Goal: Information Seeking & Learning: Learn about a topic

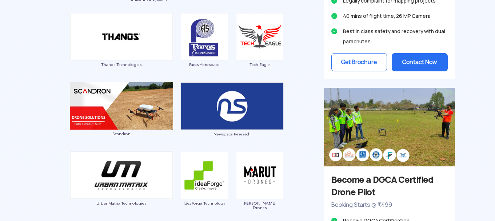
scroll to position [633, 0]
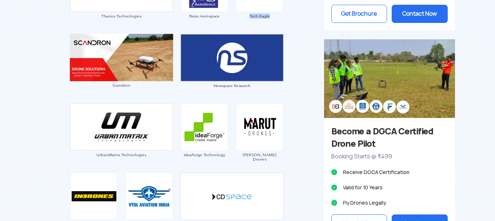
drag, startPoint x: 279, startPoint y: 19, endPoint x: 249, endPoint y: 15, distance: 29.8
copy span "Tech Eagle"
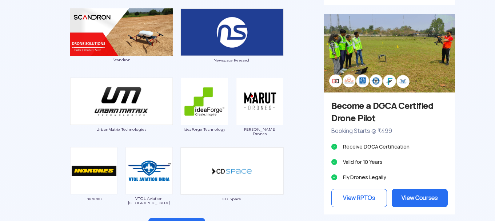
scroll to position [743, 0]
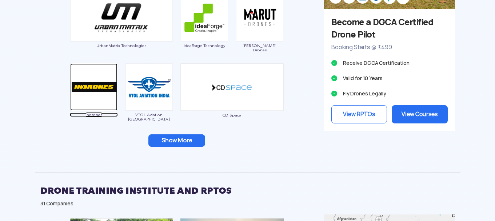
click at [102, 116] on span "Indrones" at bounding box center [94, 114] width 48 height 4
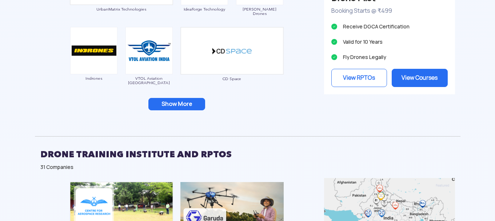
click at [175, 107] on button "Show More" at bounding box center [177, 104] width 57 height 12
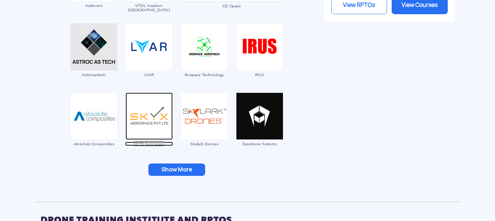
scroll to position [888, 0]
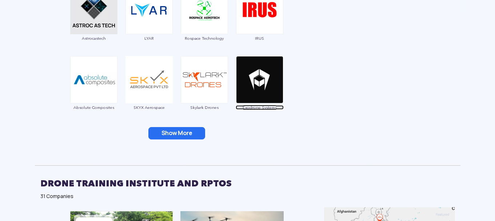
click at [275, 107] on span "Exodrone Systems" at bounding box center [260, 107] width 48 height 4
click at [179, 134] on button "Show More" at bounding box center [177, 133] width 57 height 12
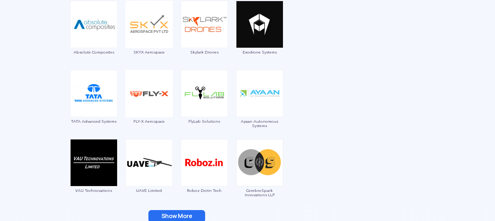
scroll to position [961, 0]
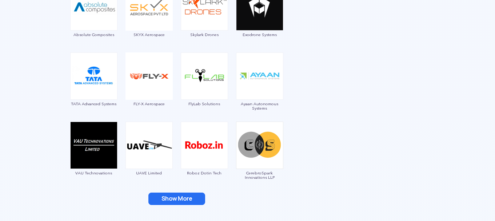
click at [186, 196] on button "Show More" at bounding box center [177, 199] width 57 height 12
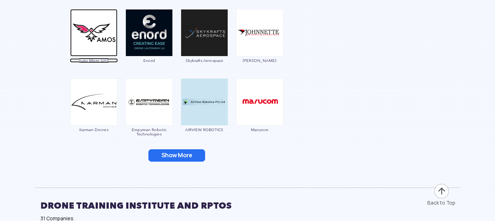
scroll to position [1143, 0]
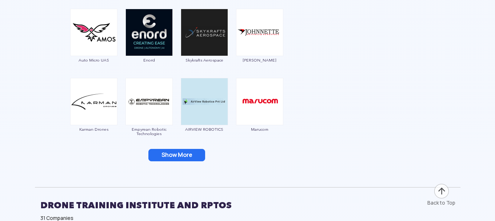
click at [172, 152] on button "Show More" at bounding box center [177, 155] width 57 height 12
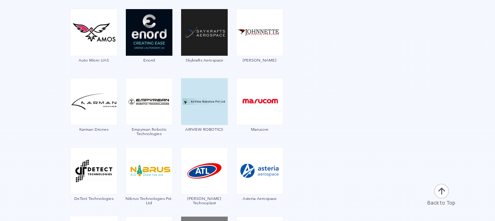
scroll to position [1180, 0]
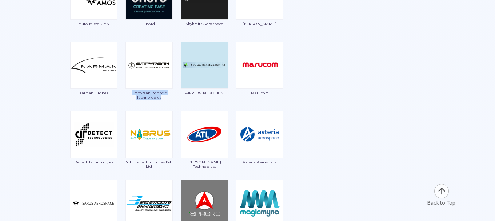
drag, startPoint x: 163, startPoint y: 100, endPoint x: 129, endPoint y: 94, distance: 34.7
click at [129, 94] on div "Empyrean Robotic Technologies" at bounding box center [149, 73] width 48 height 62
copy span "Empyrean Robotic Technologies"
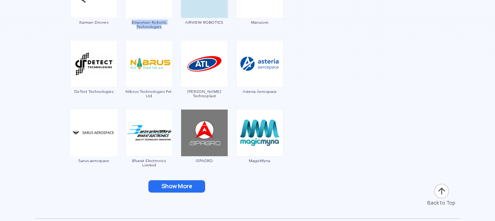
scroll to position [1252, 0]
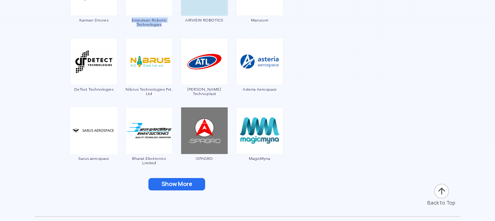
click at [184, 185] on button "Show More" at bounding box center [177, 184] width 57 height 12
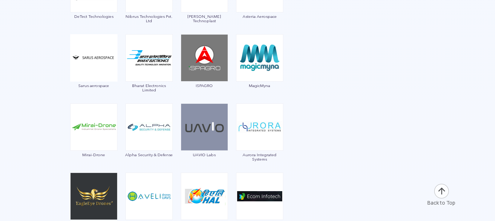
scroll to position [1362, 0]
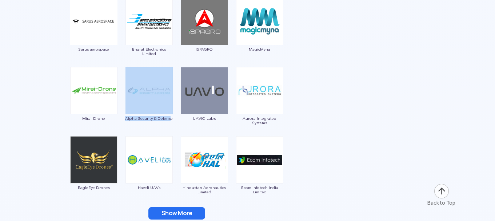
drag, startPoint x: 124, startPoint y: 115, endPoint x: 171, endPoint y: 118, distance: 47.0
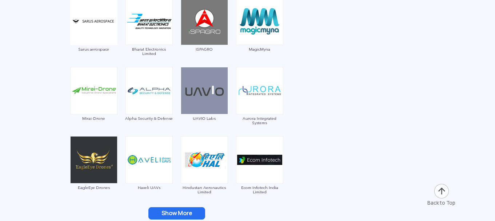
drag, startPoint x: 126, startPoint y: 115, endPoint x: 176, endPoint y: 119, distance: 50.0
copy span "Alpha Security & Defense"
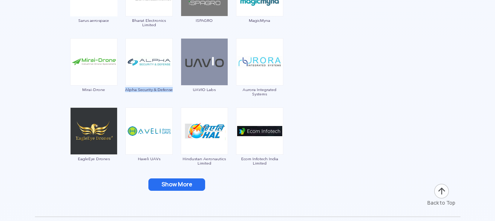
scroll to position [1434, 0]
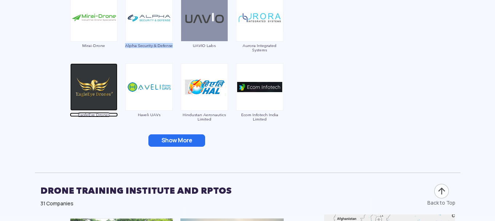
click at [93, 114] on span "EagleEye Drones" at bounding box center [94, 114] width 48 height 4
click at [185, 140] on button "Show More" at bounding box center [177, 140] width 57 height 12
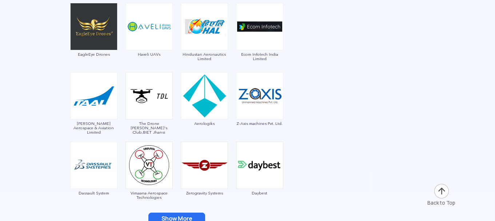
scroll to position [1507, 0]
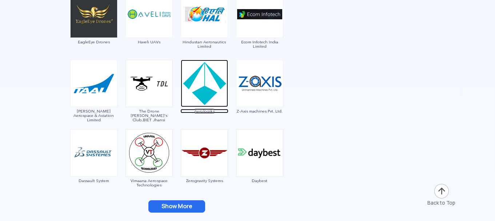
click at [201, 111] on span "Aerologiks" at bounding box center [205, 111] width 48 height 4
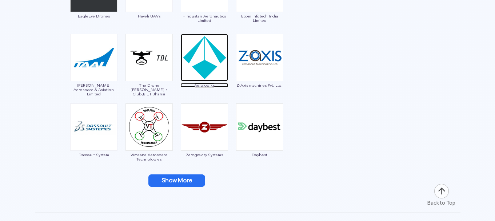
scroll to position [1544, 0]
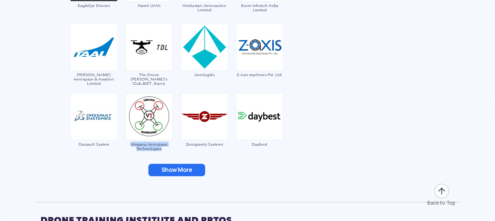
drag, startPoint x: 165, startPoint y: 149, endPoint x: 126, endPoint y: 145, distance: 39.6
click at [126, 145] on span "Vimaana Aerospace Technologies" at bounding box center [149, 146] width 48 height 9
copy span "Vimaana Aerospace Technologies"
